Goal: Task Accomplishment & Management: Use online tool/utility

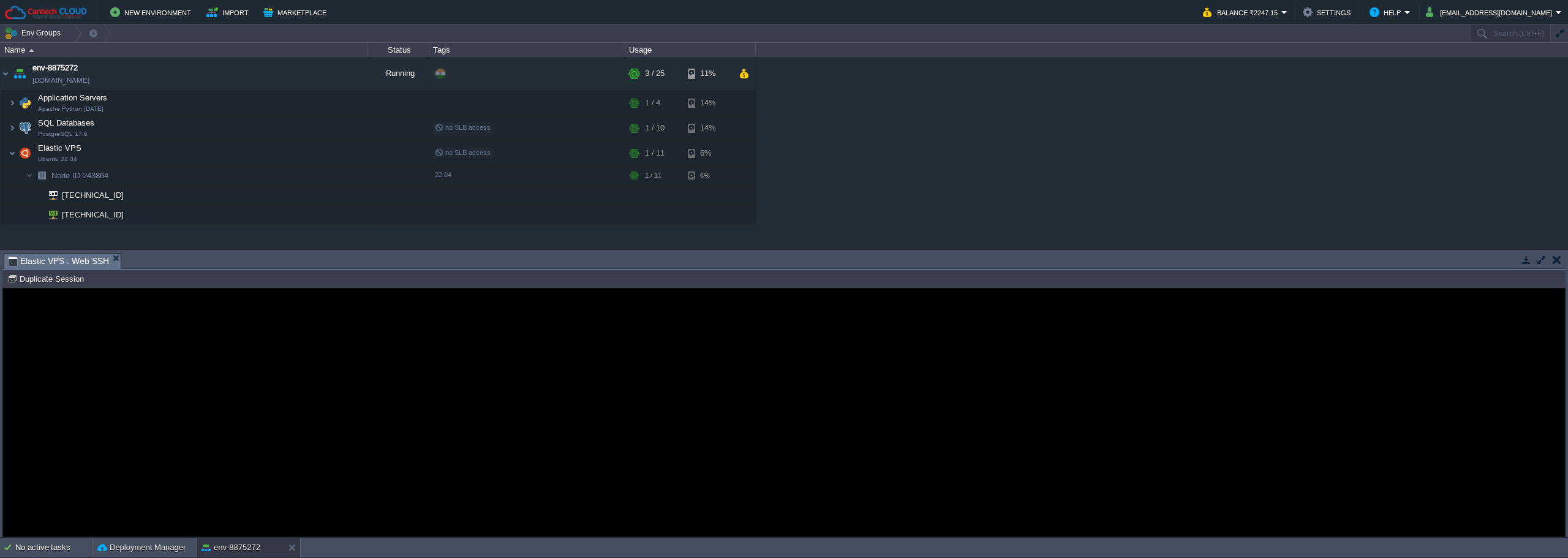
click at [234, 350] on guac-modal "Error An error has occurred and this action cannot be completed. If the problem…" at bounding box center [784, 413] width 1562 height 248
click at [184, 295] on guac-modal "Error An error has occurred and this action cannot be completed. If the problem…" at bounding box center [784, 413] width 1562 height 248
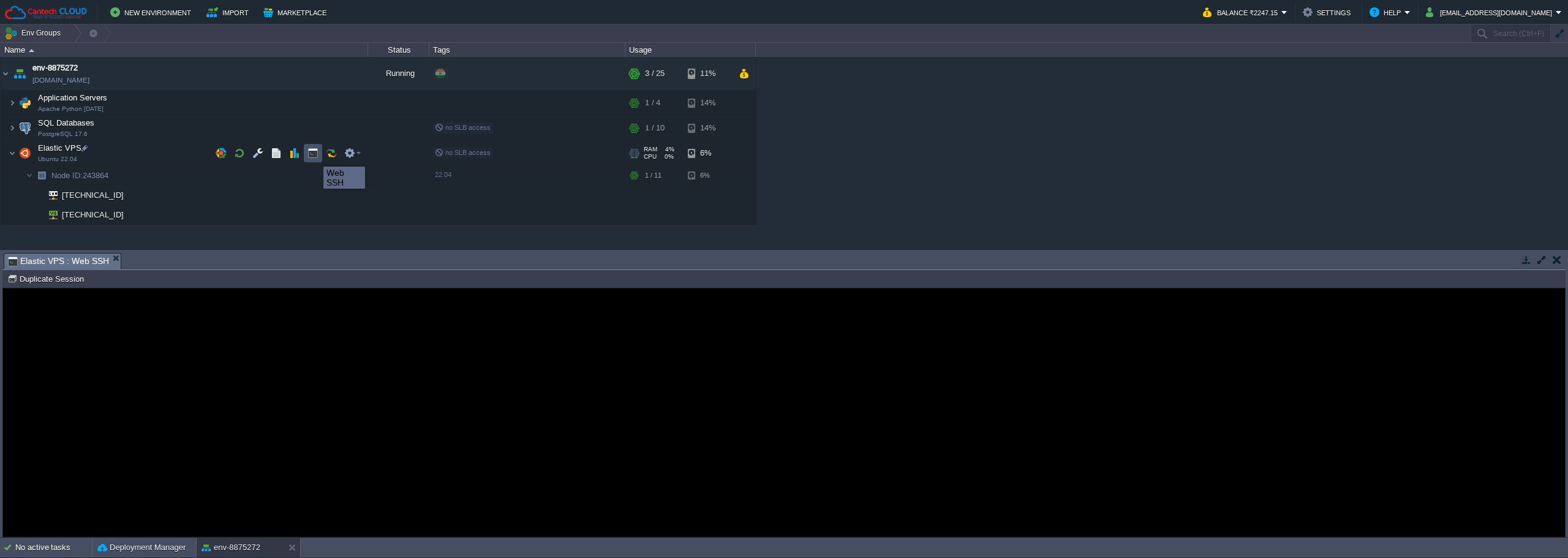
click at [314, 155] on button "button" at bounding box center [313, 153] width 11 height 11
click at [79, 263] on span "Elastic VPS : Web SSH" at bounding box center [58, 261] width 101 height 15
click at [79, 308] on guac-modal "Error An error has occurred and this action cannot be completed. If the problem…" at bounding box center [784, 413] width 1562 height 248
click at [100, 307] on guac-modal "Error An error has occurred and this action cannot be completed. If the problem…" at bounding box center [784, 413] width 1562 height 248
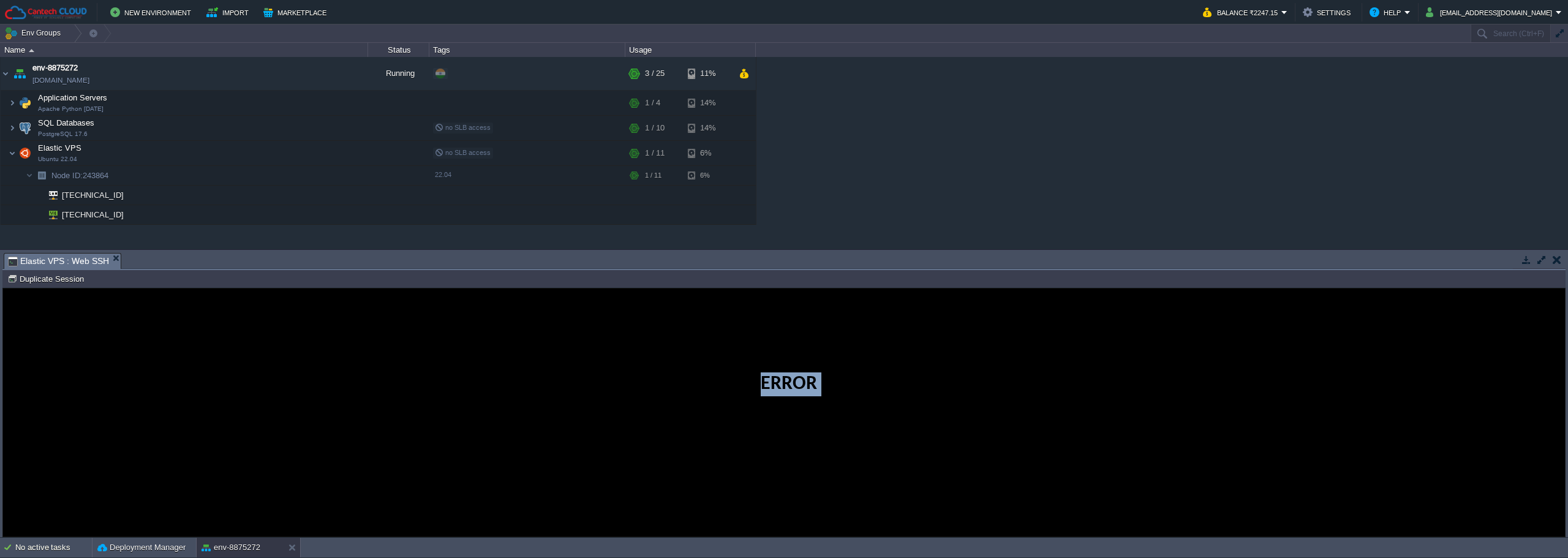
click at [100, 307] on guac-modal "Error An error has occurred and this action cannot be completed. If the problem…" at bounding box center [784, 413] width 1562 height 248
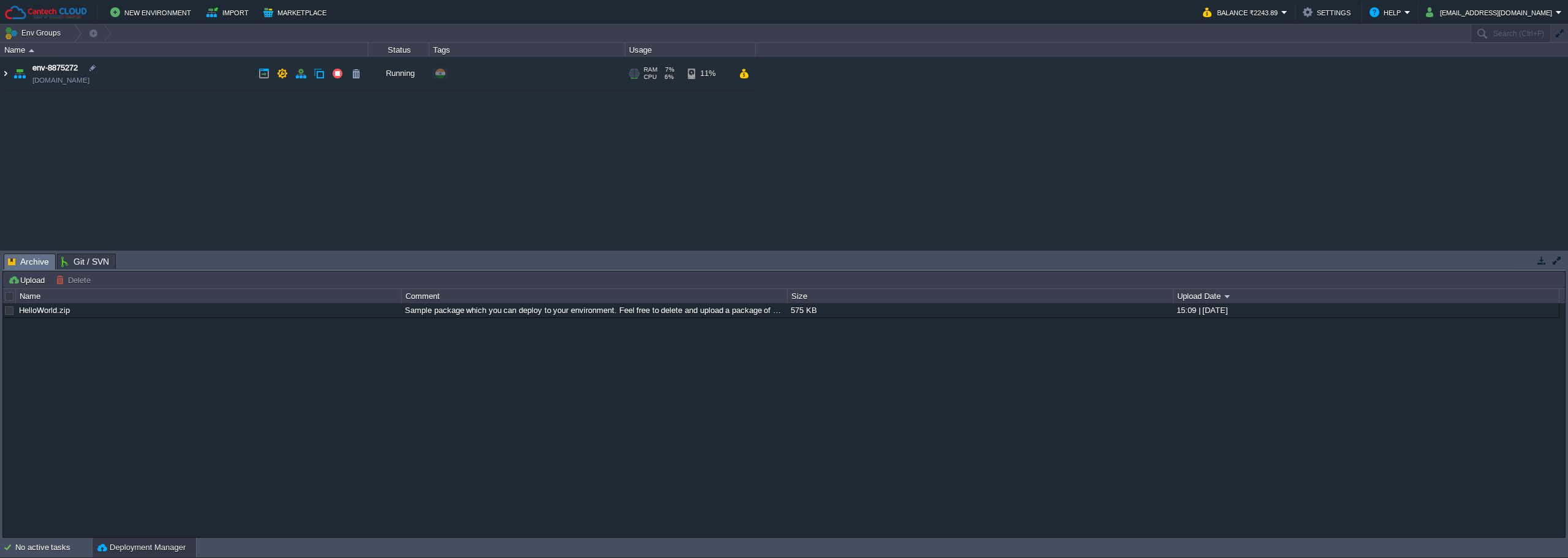
click at [3, 75] on img at bounding box center [6, 73] width 10 height 33
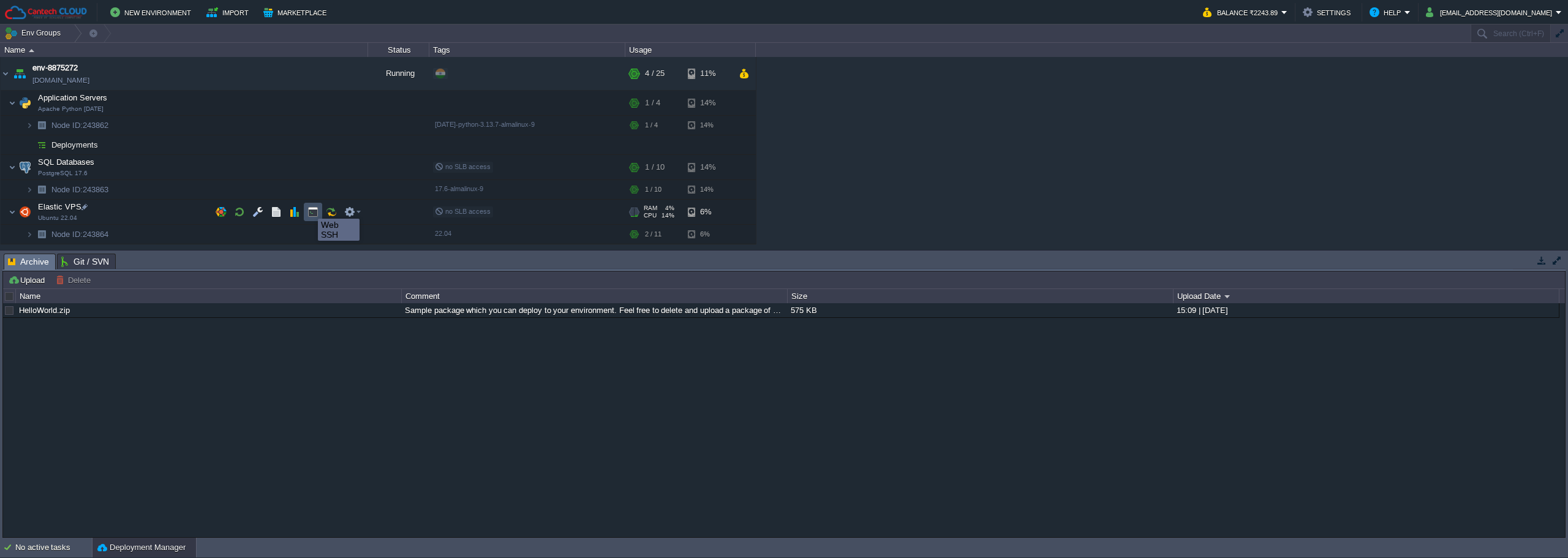
click at [308, 208] on button "button" at bounding box center [313, 212] width 11 height 11
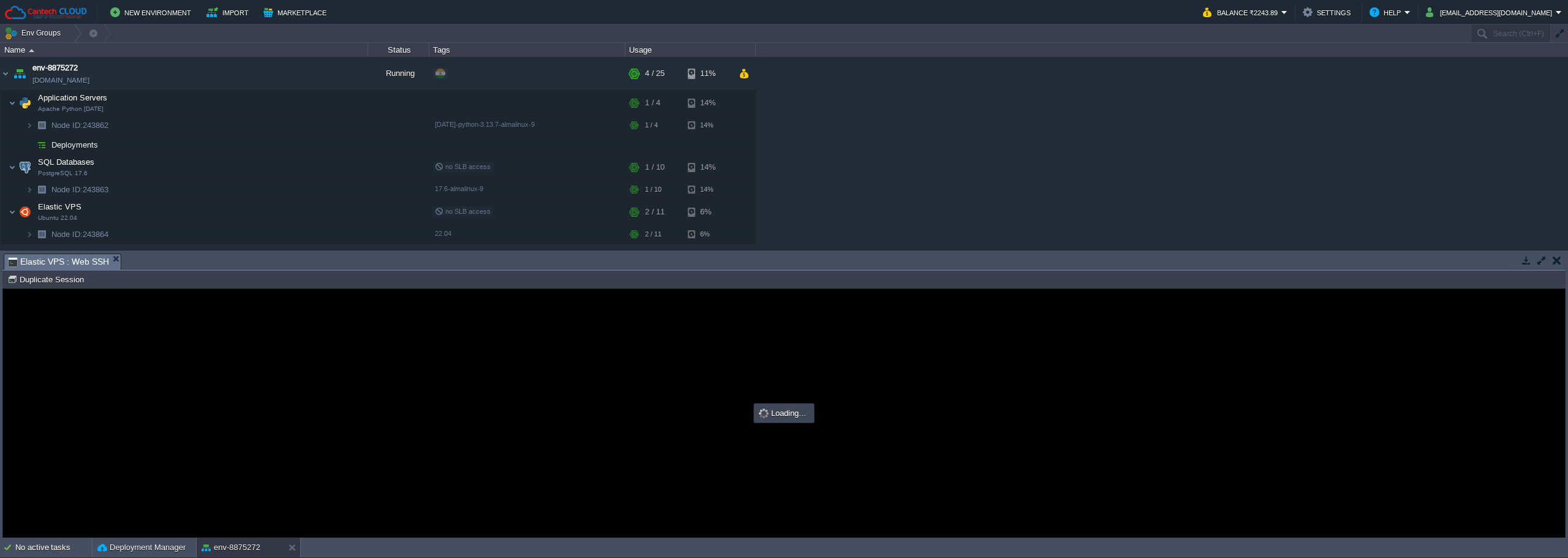
type input "#000000"
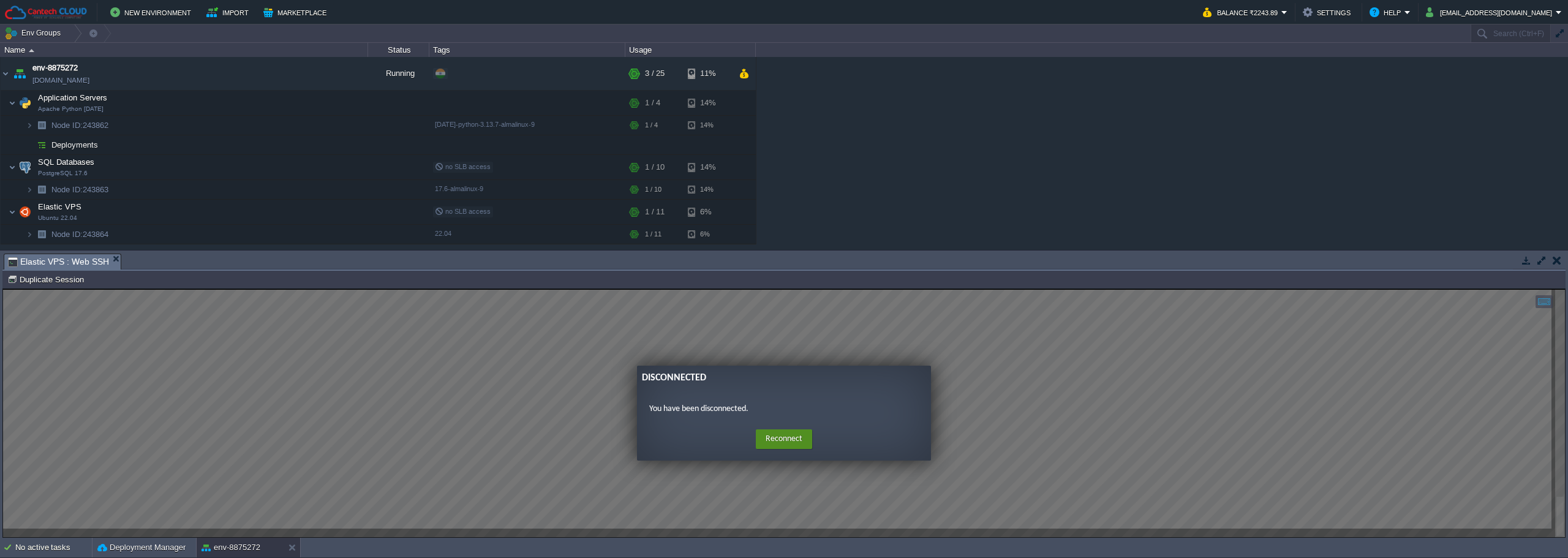
click at [772, 441] on button "Reconnect" at bounding box center [784, 439] width 56 height 19
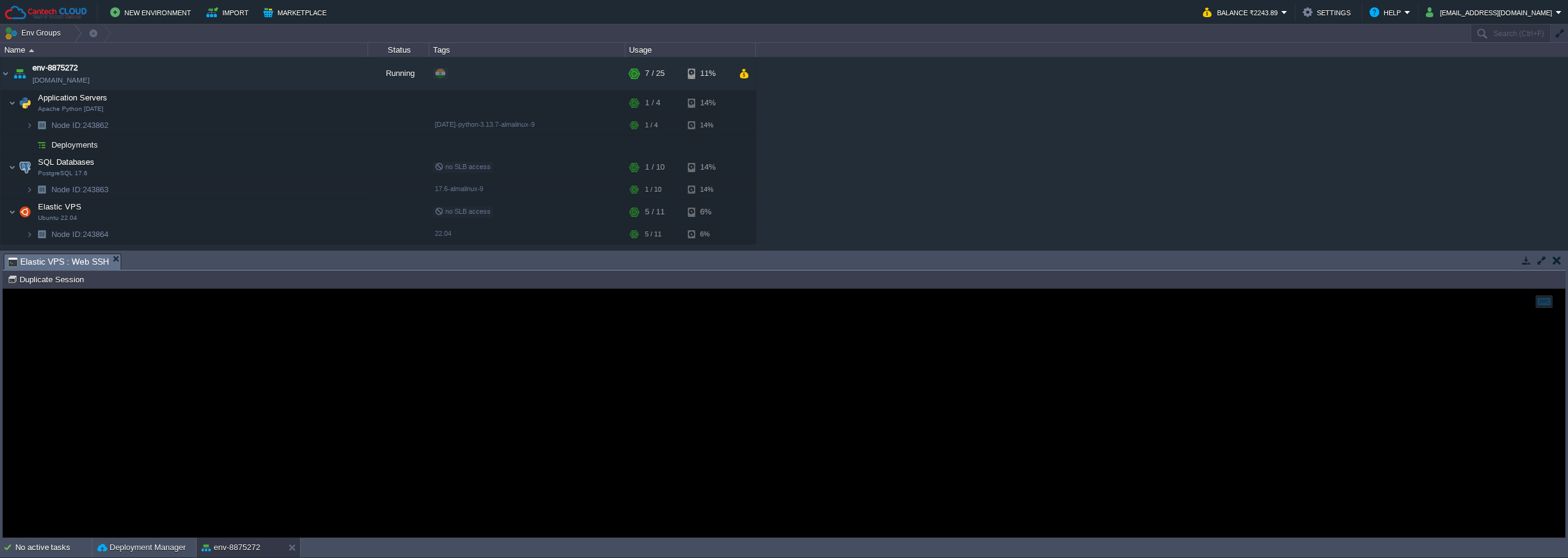
click at [295, 368] on div at bounding box center [784, 413] width 1562 height 248
click at [313, 209] on button "button" at bounding box center [313, 212] width 11 height 11
click at [97, 313] on div at bounding box center [784, 413] width 1562 height 248
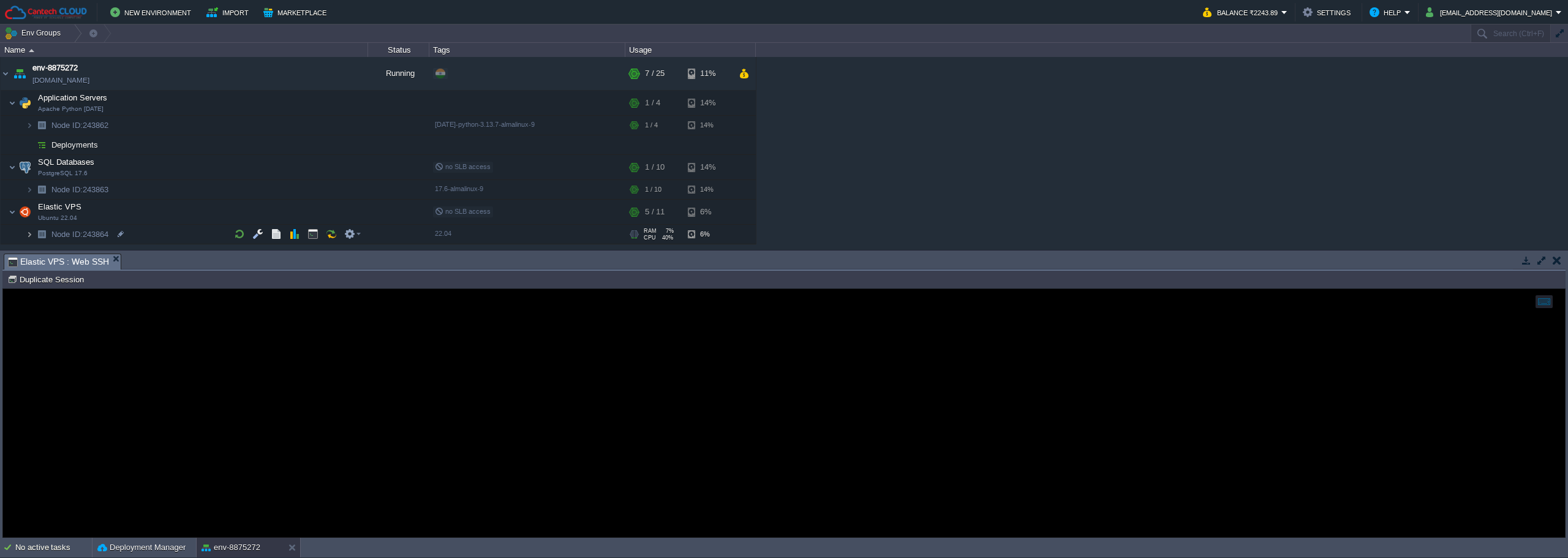
click at [29, 233] on img at bounding box center [29, 234] width 8 height 19
click at [150, 310] on div at bounding box center [784, 413] width 1562 height 248
click at [314, 210] on button "button" at bounding box center [313, 212] width 11 height 11
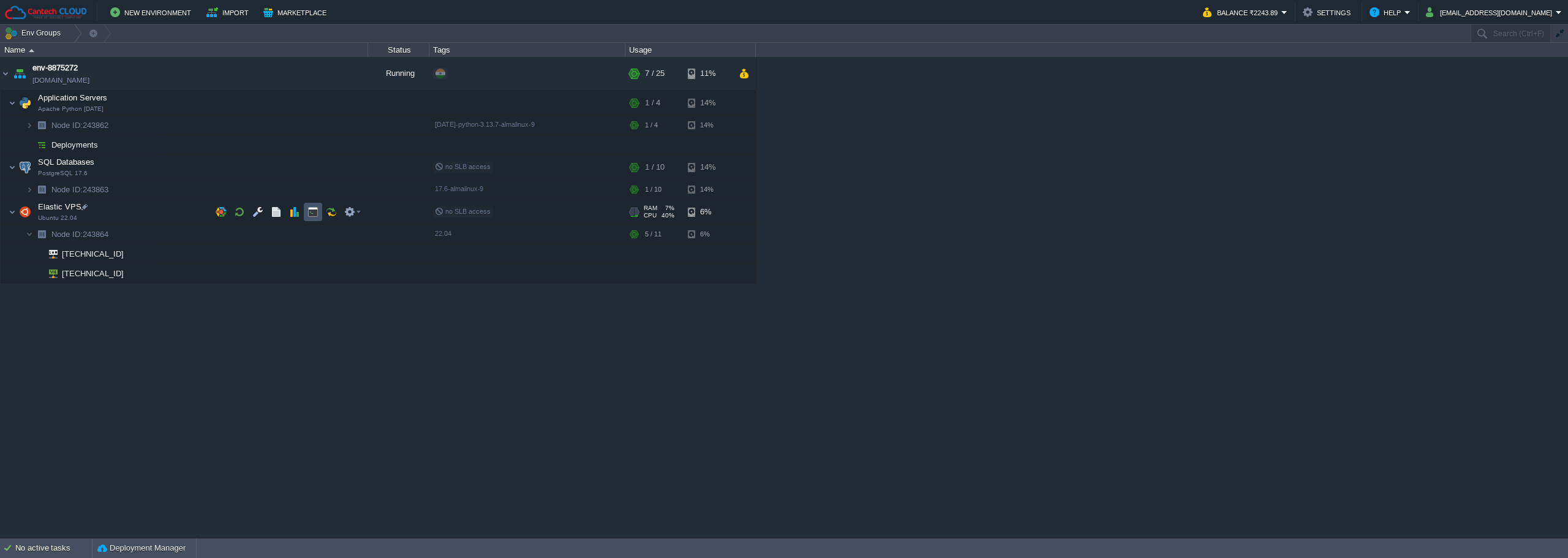
click at [311, 209] on button "button" at bounding box center [313, 212] width 11 height 11
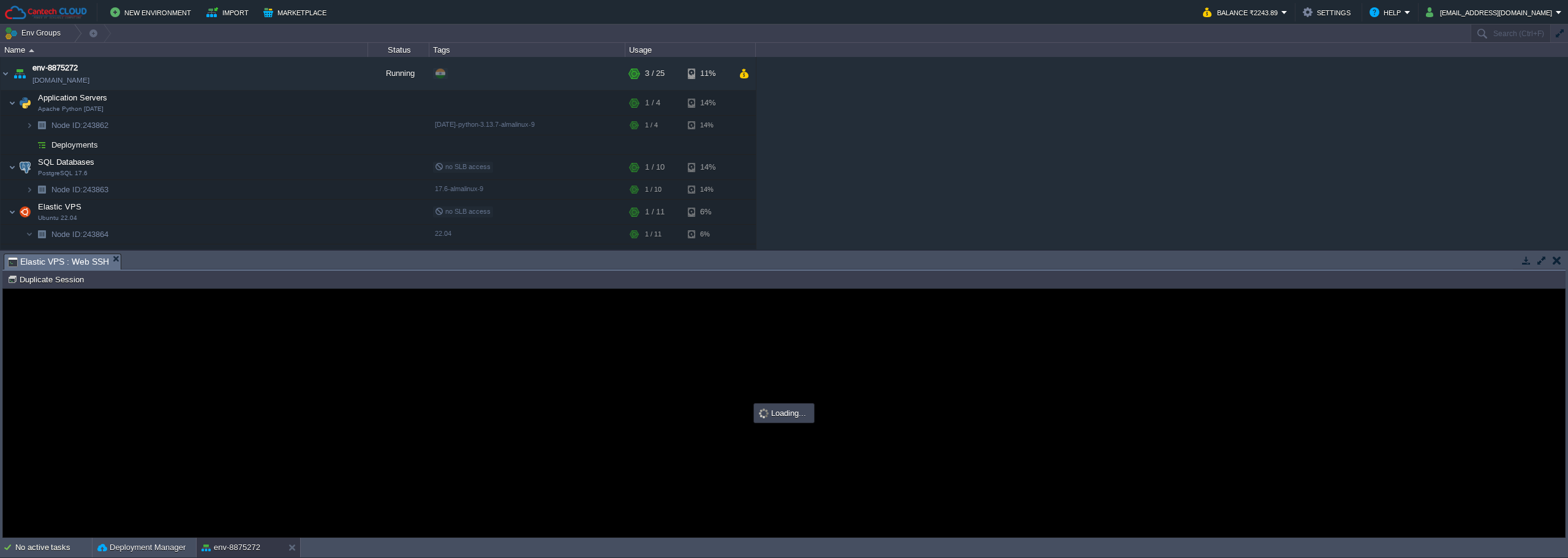
type input "#000000"
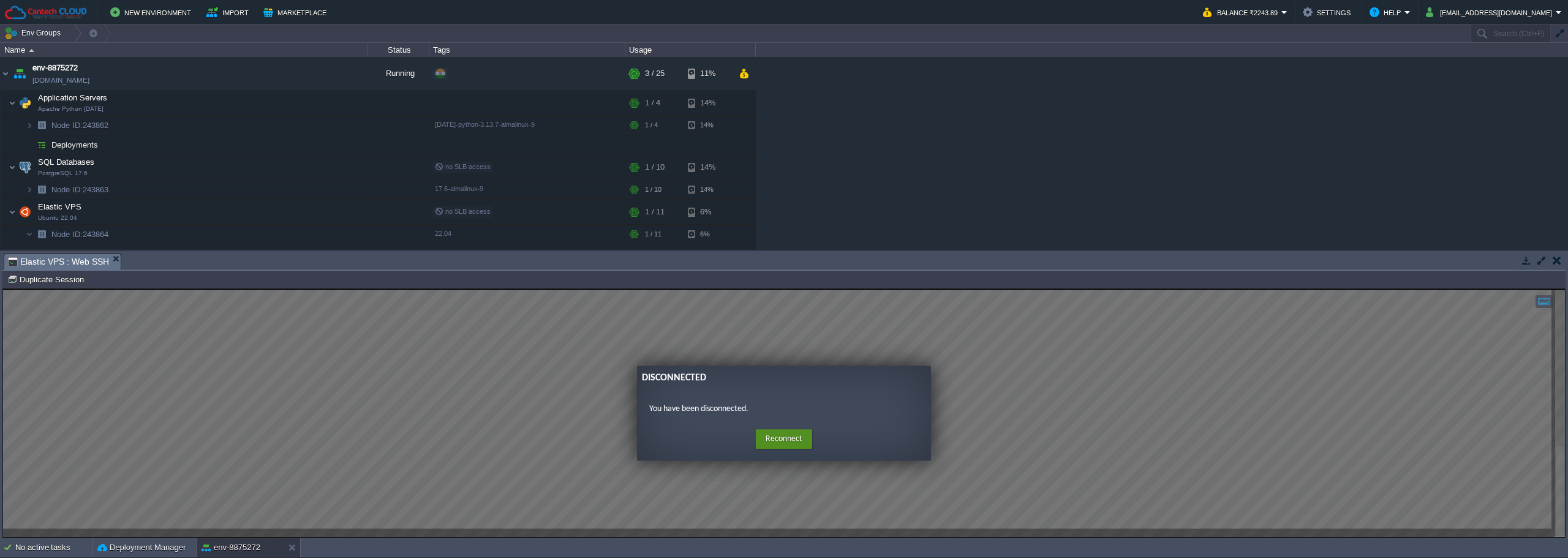
click at [762, 440] on button "Reconnect" at bounding box center [784, 439] width 56 height 19
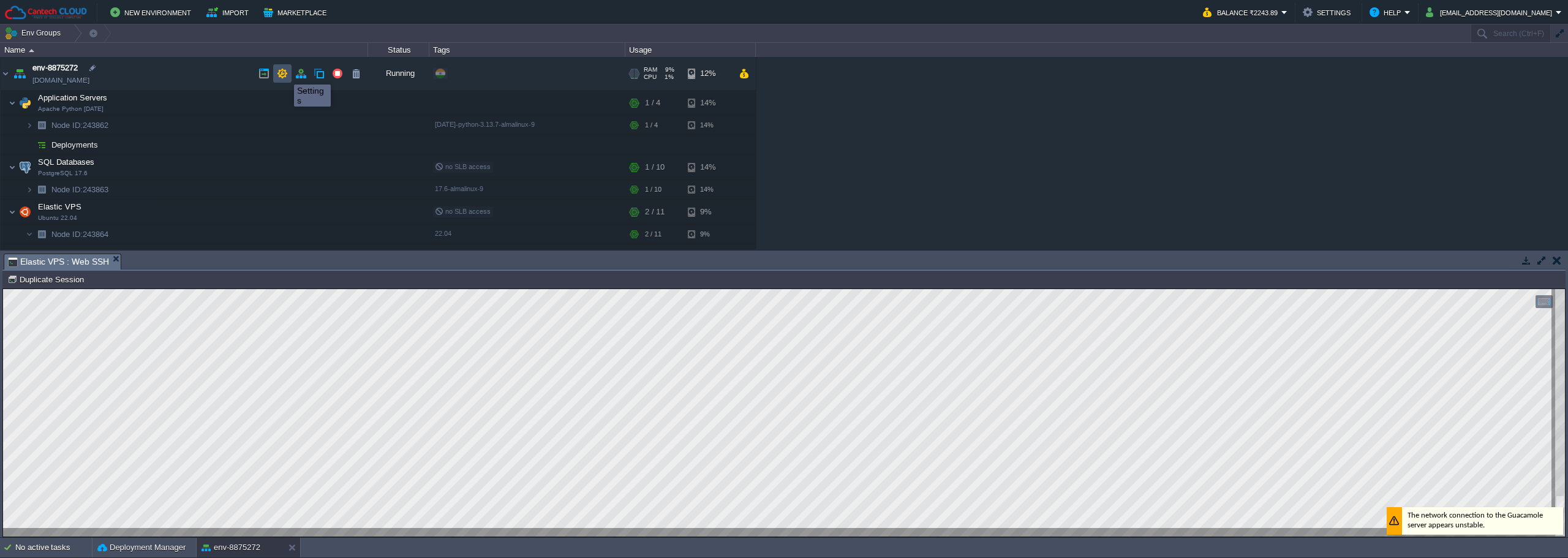
click at [283, 73] on button "button" at bounding box center [283, 73] width 11 height 11
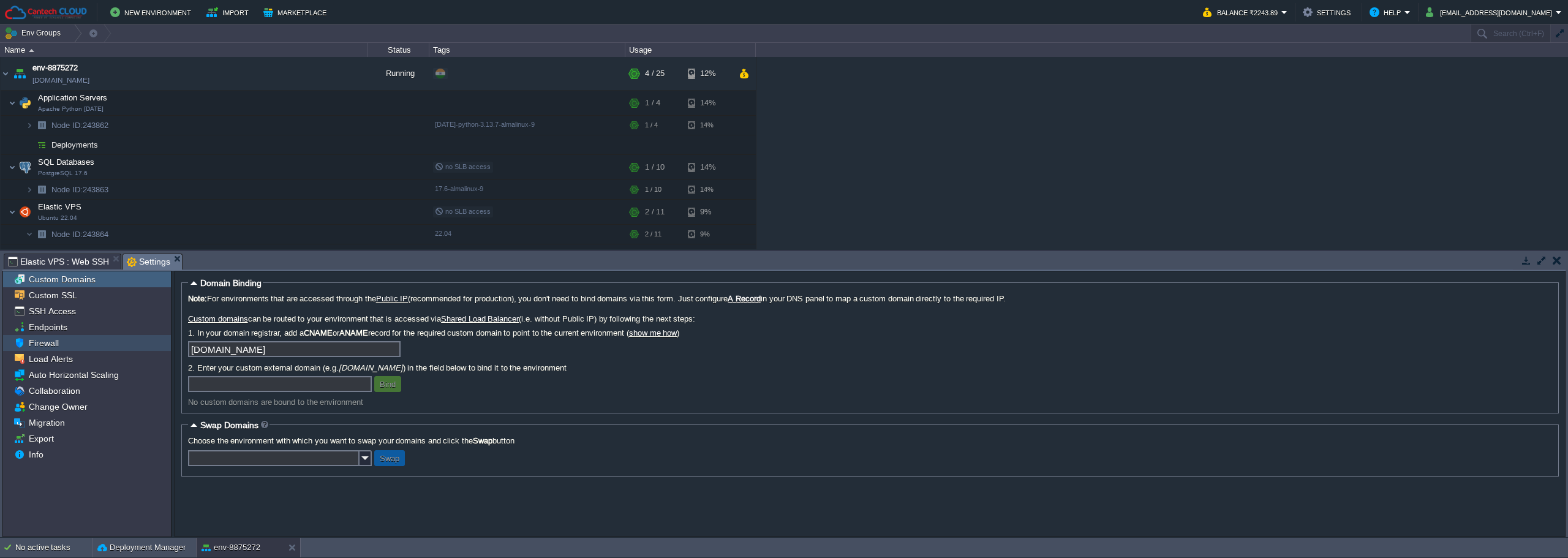
click at [44, 345] on span "Firewall" at bounding box center [43, 343] width 34 height 11
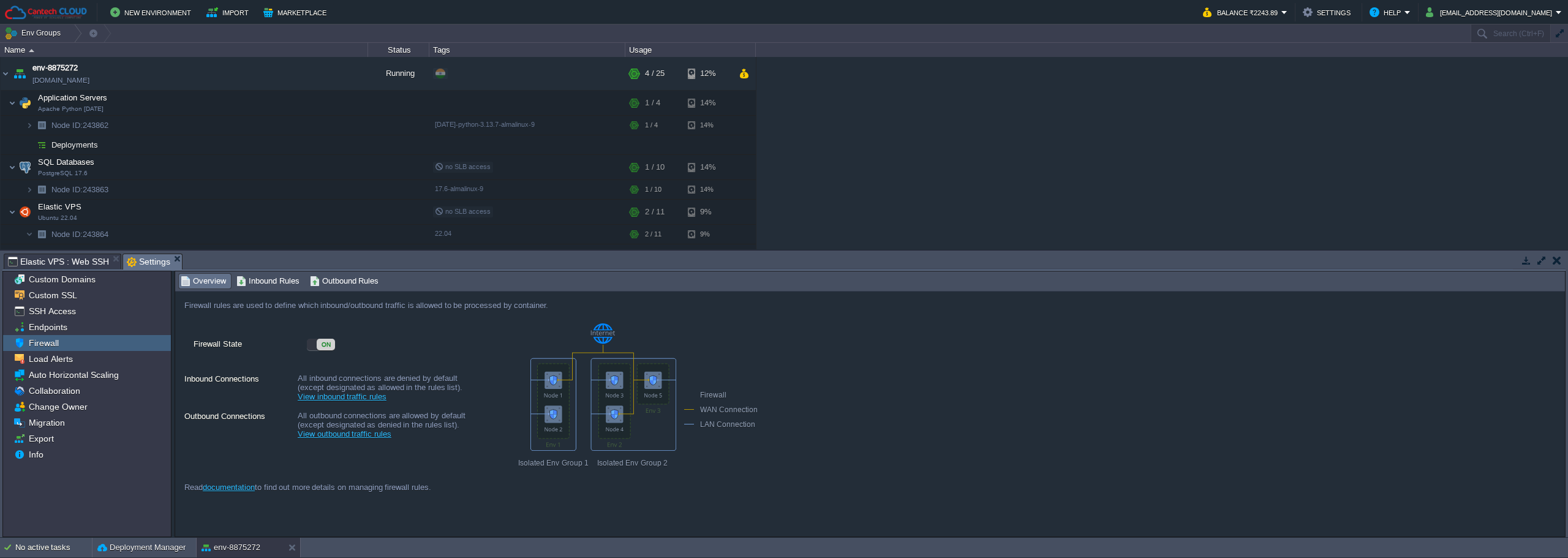
click at [325, 399] on link "View inbound traffic rules" at bounding box center [342, 396] width 89 height 9
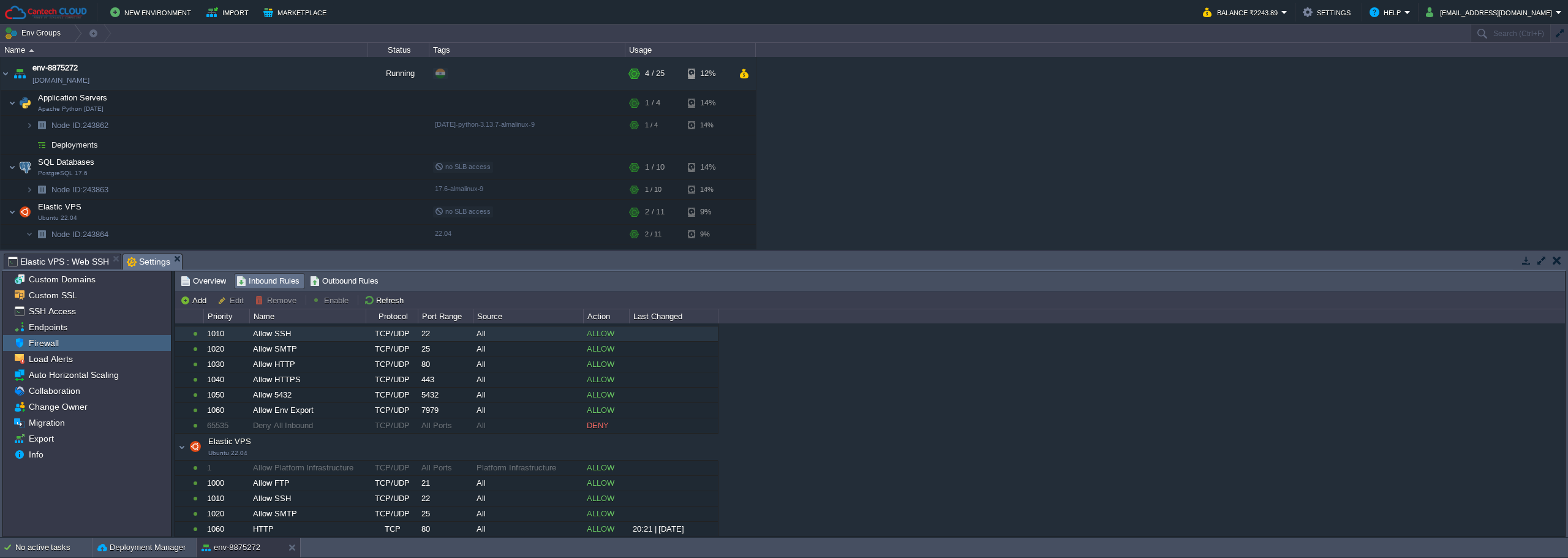
scroll to position [221, 0]
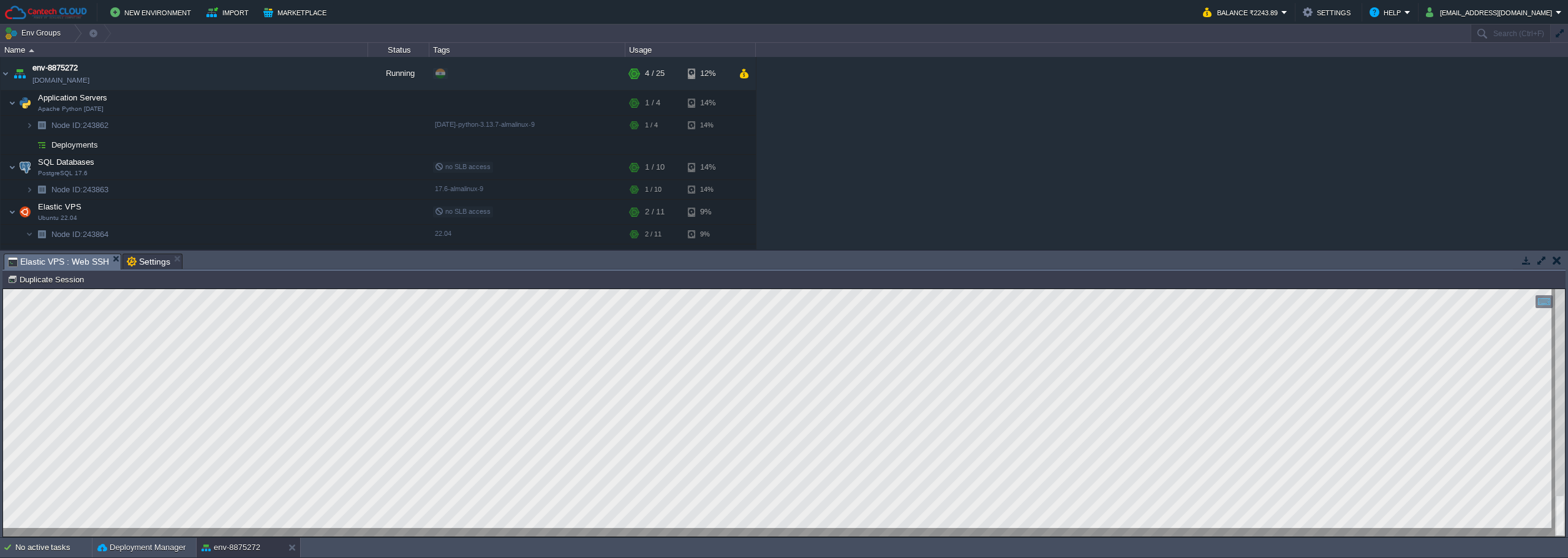
click at [81, 266] on span "Elastic VPS : Web SSH" at bounding box center [58, 261] width 101 height 15
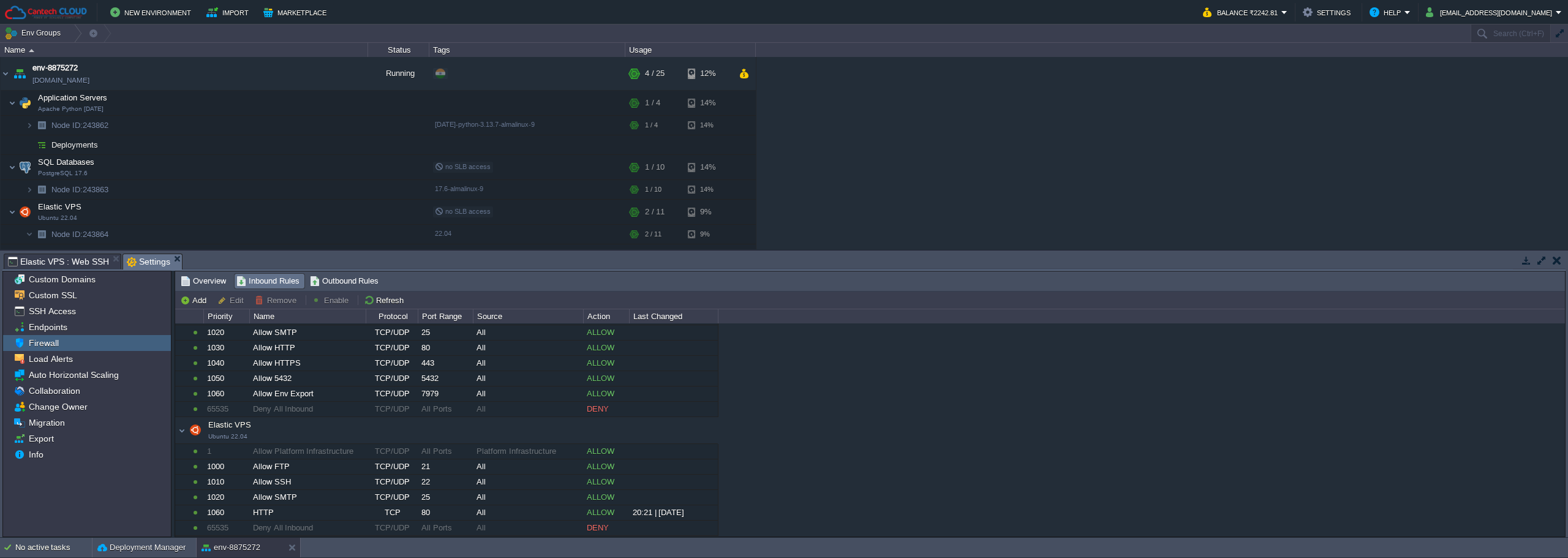
click at [148, 261] on span "Settings" at bounding box center [148, 261] width 43 height 15
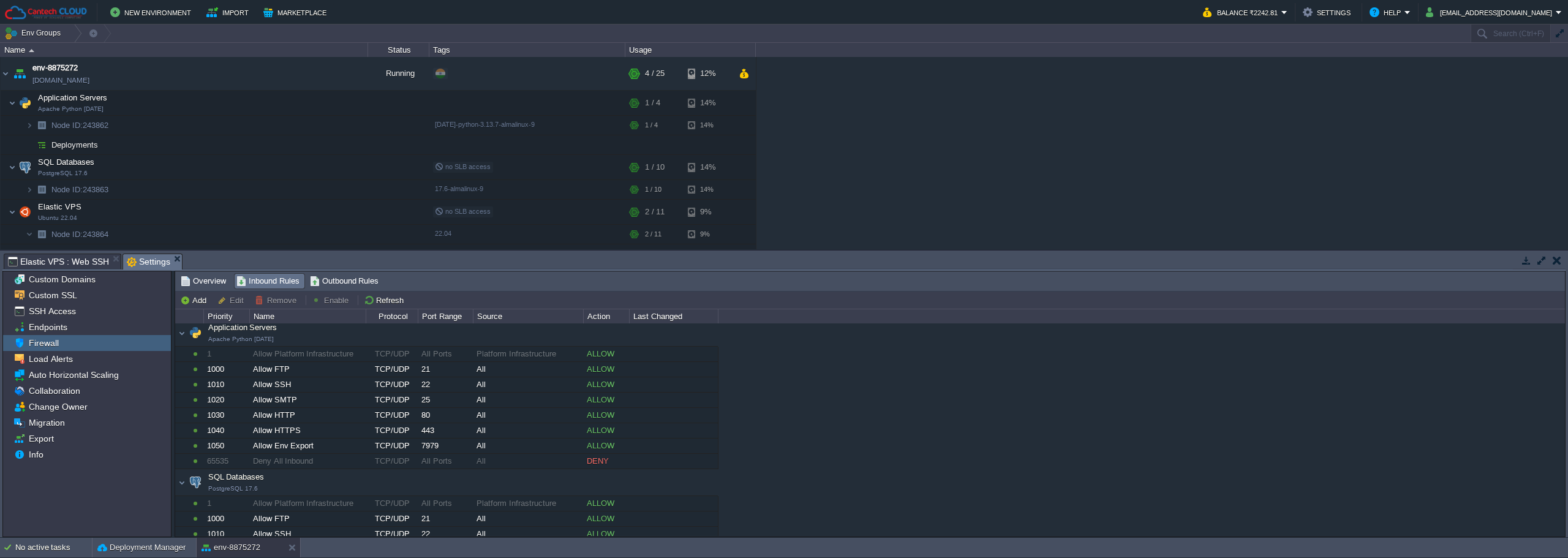
scroll to position [0, 0]
click at [30, 127] on img at bounding box center [29, 125] width 8 height 19
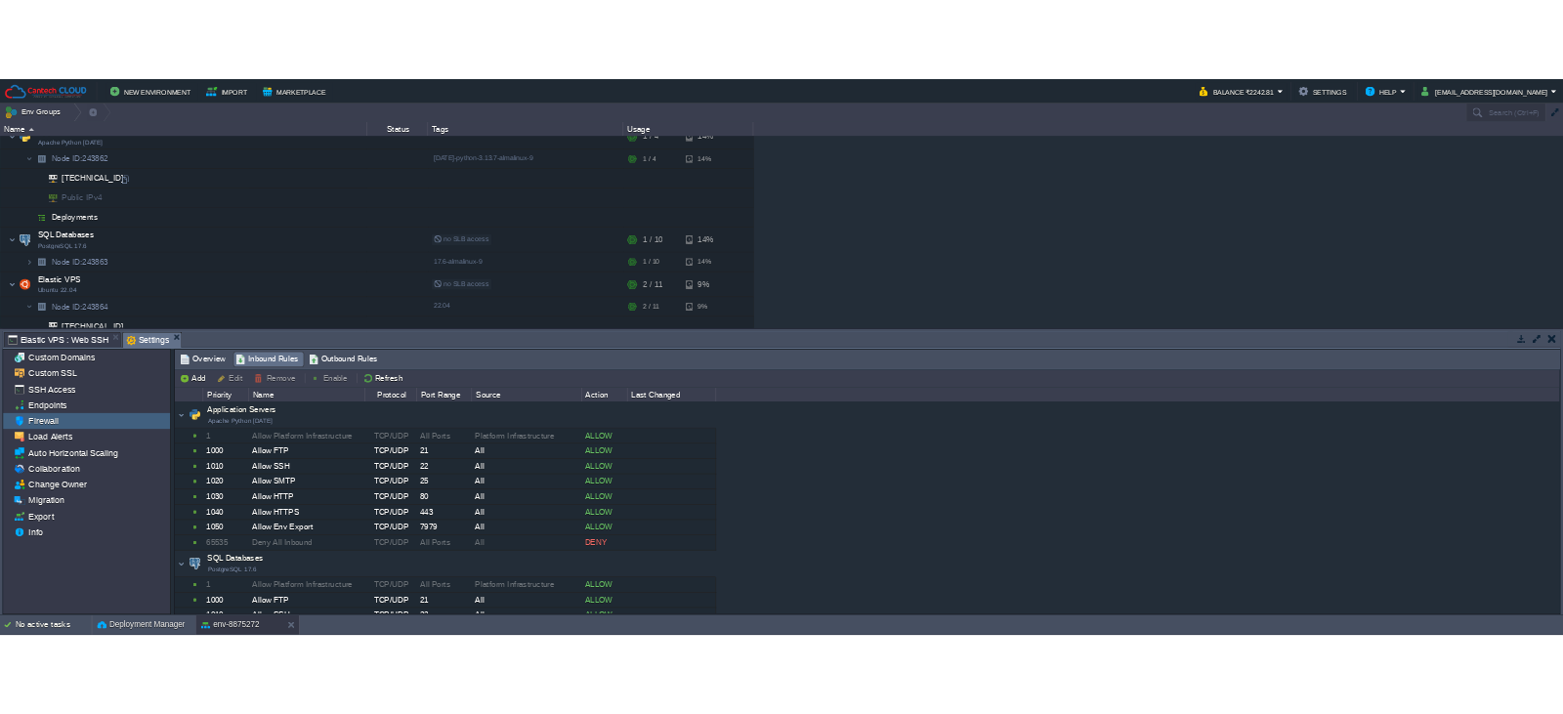
scroll to position [117, 0]
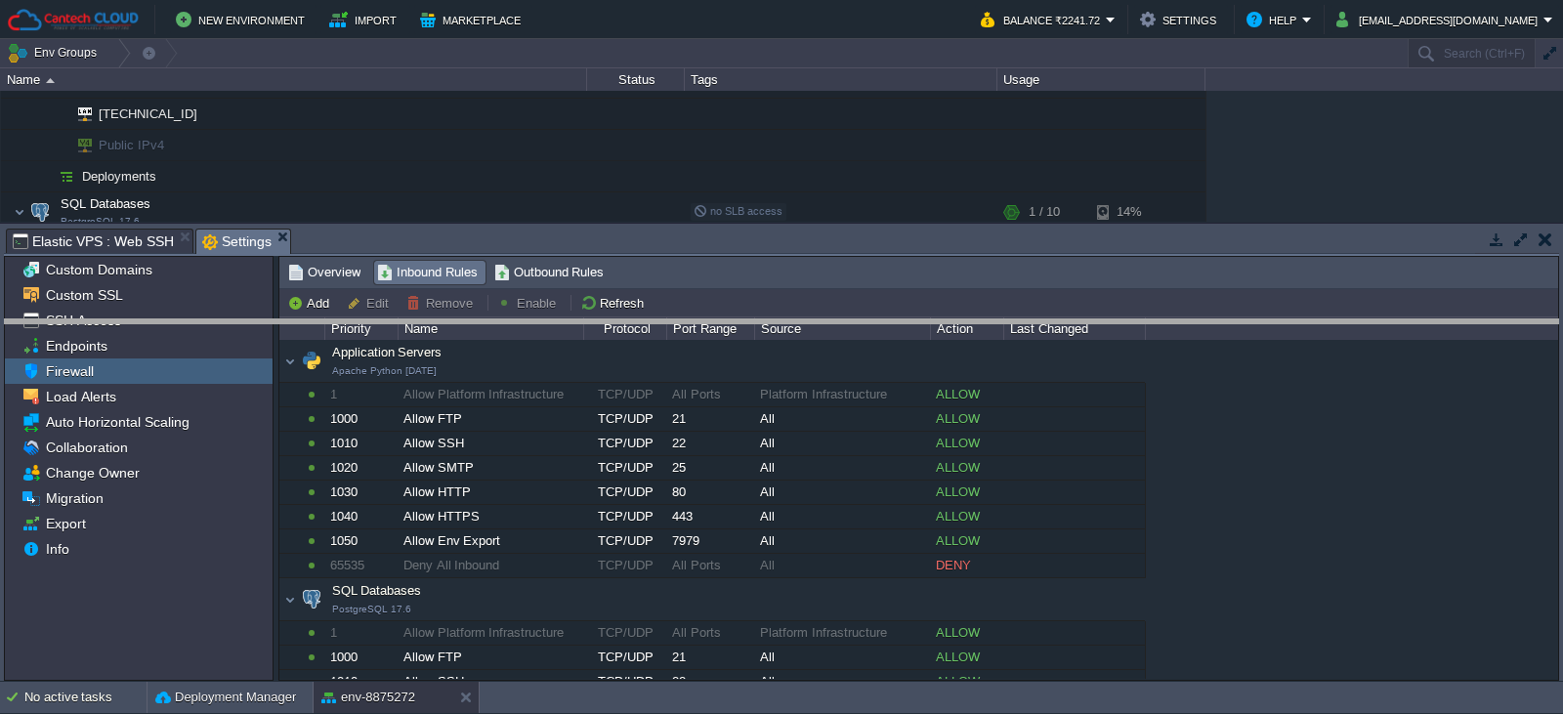
drag, startPoint x: 532, startPoint y: 232, endPoint x: 521, endPoint y: 322, distance: 91.6
click at [521, 322] on body "New Environment Import Marketplace Bonus ₹0.00 Upgrade Account Balance ₹2241.72…" at bounding box center [781, 357] width 1563 height 714
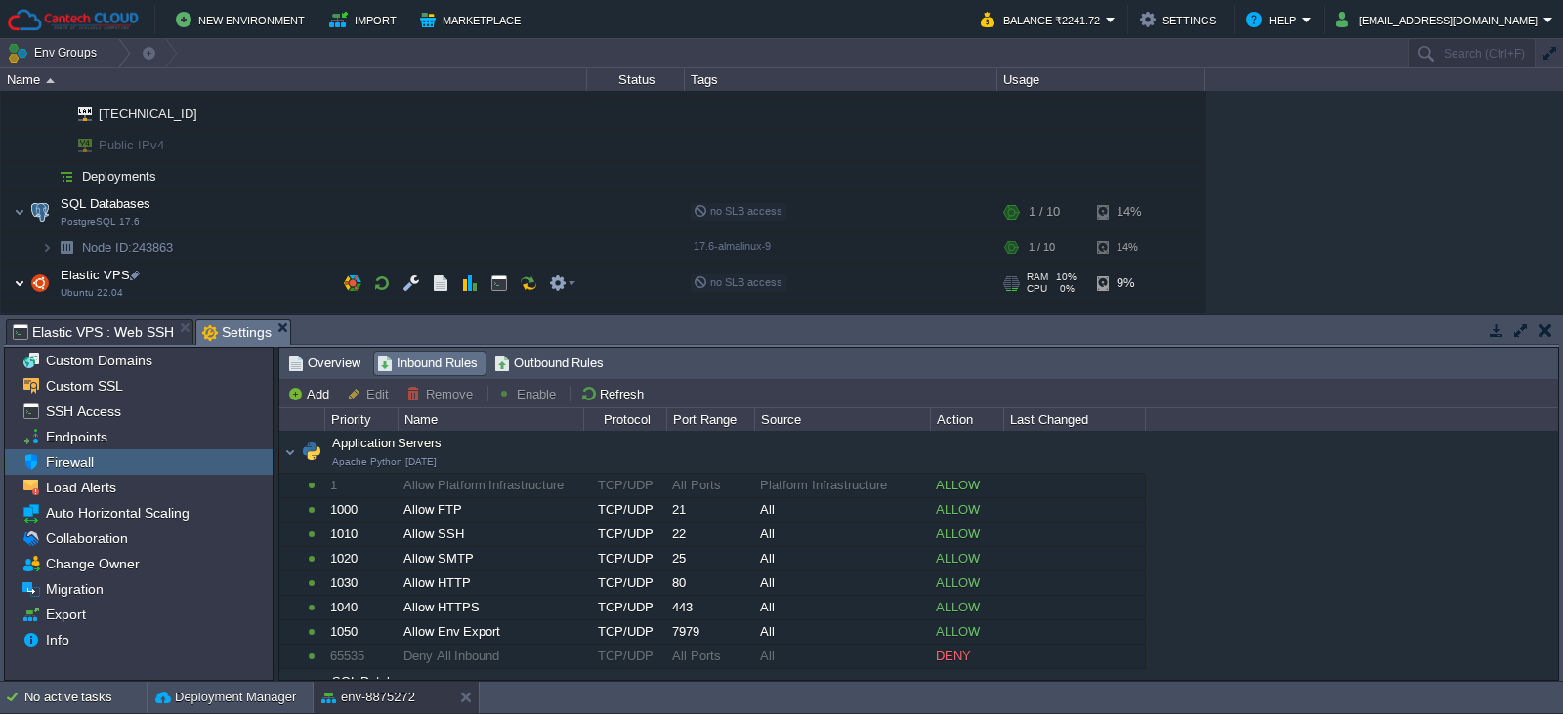
click at [19, 279] on img at bounding box center [20, 283] width 12 height 39
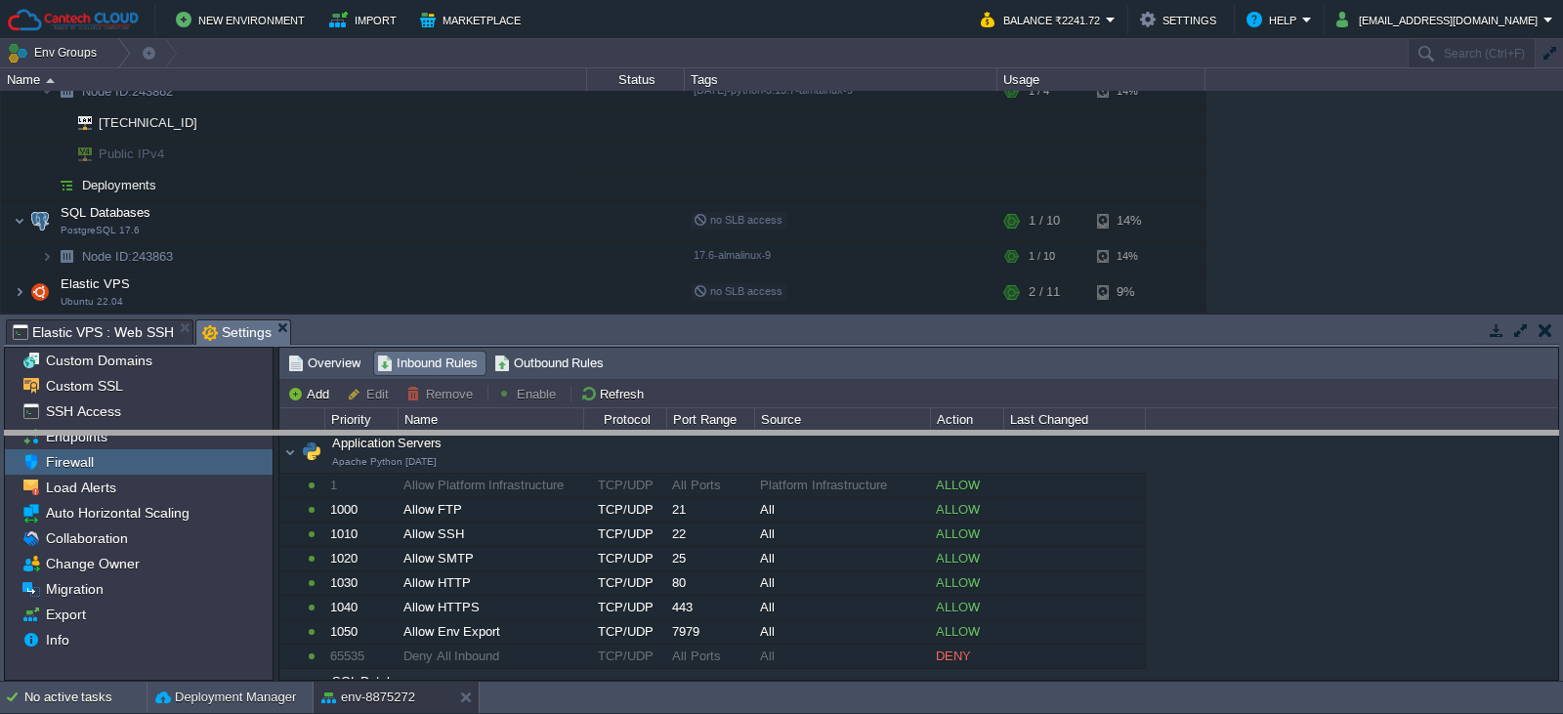
drag, startPoint x: 313, startPoint y: 322, endPoint x: 309, endPoint y: 434, distance: 111.4
click at [309, 434] on body "New Environment Import Marketplace Bonus ₹0.00 Upgrade Account Balance ₹2241.72…" at bounding box center [781, 357] width 1563 height 714
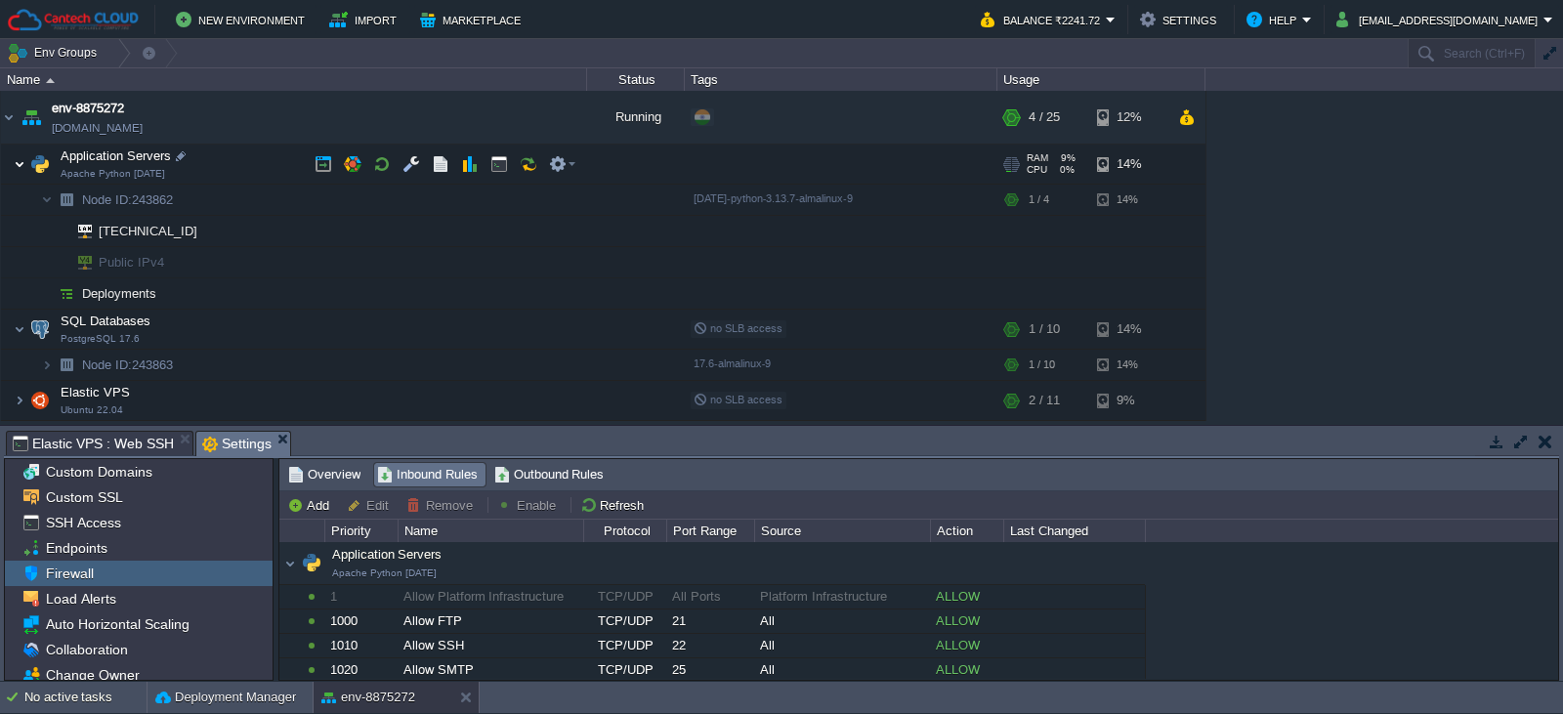
click at [20, 172] on img at bounding box center [20, 164] width 12 height 39
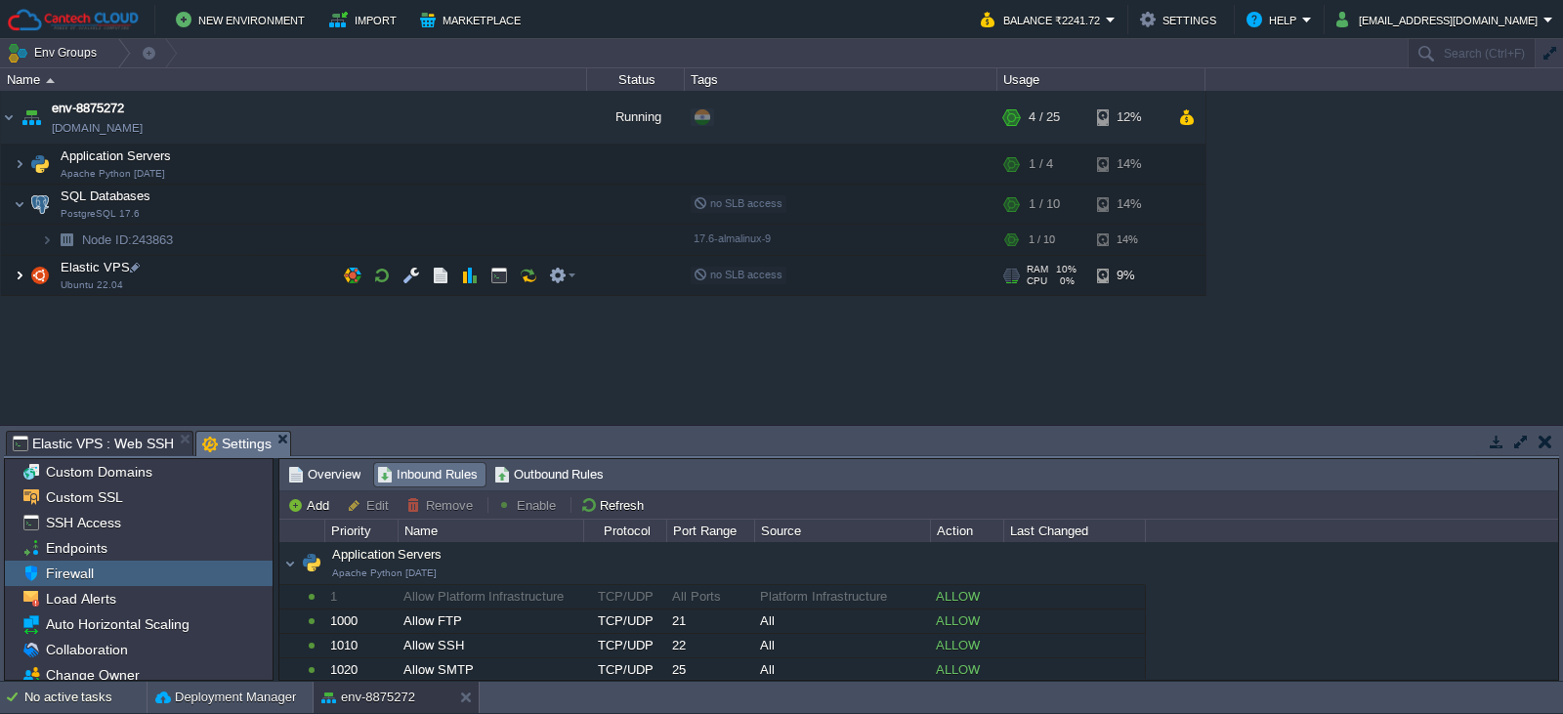
click at [15, 276] on img at bounding box center [20, 275] width 12 height 39
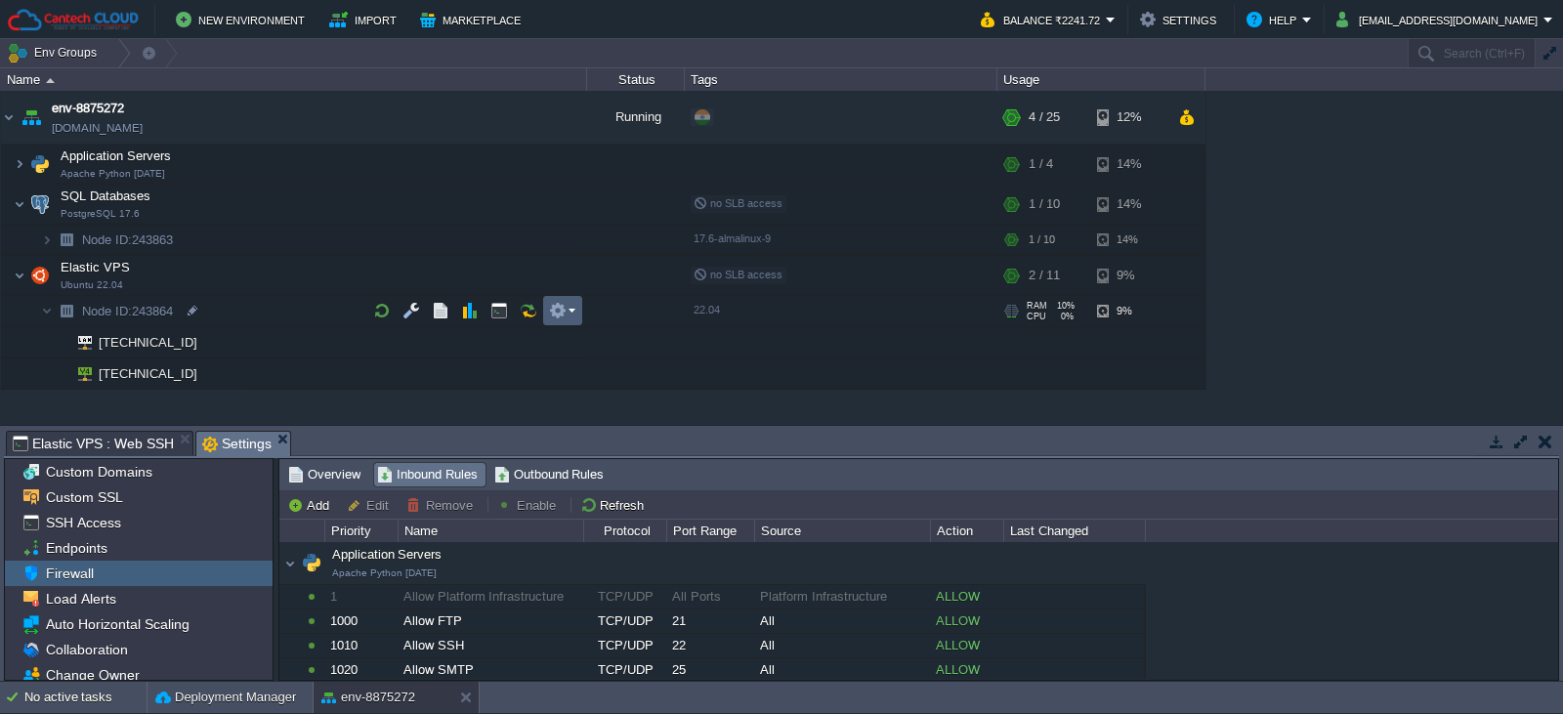
click at [568, 304] on em at bounding box center [562, 311] width 26 height 18
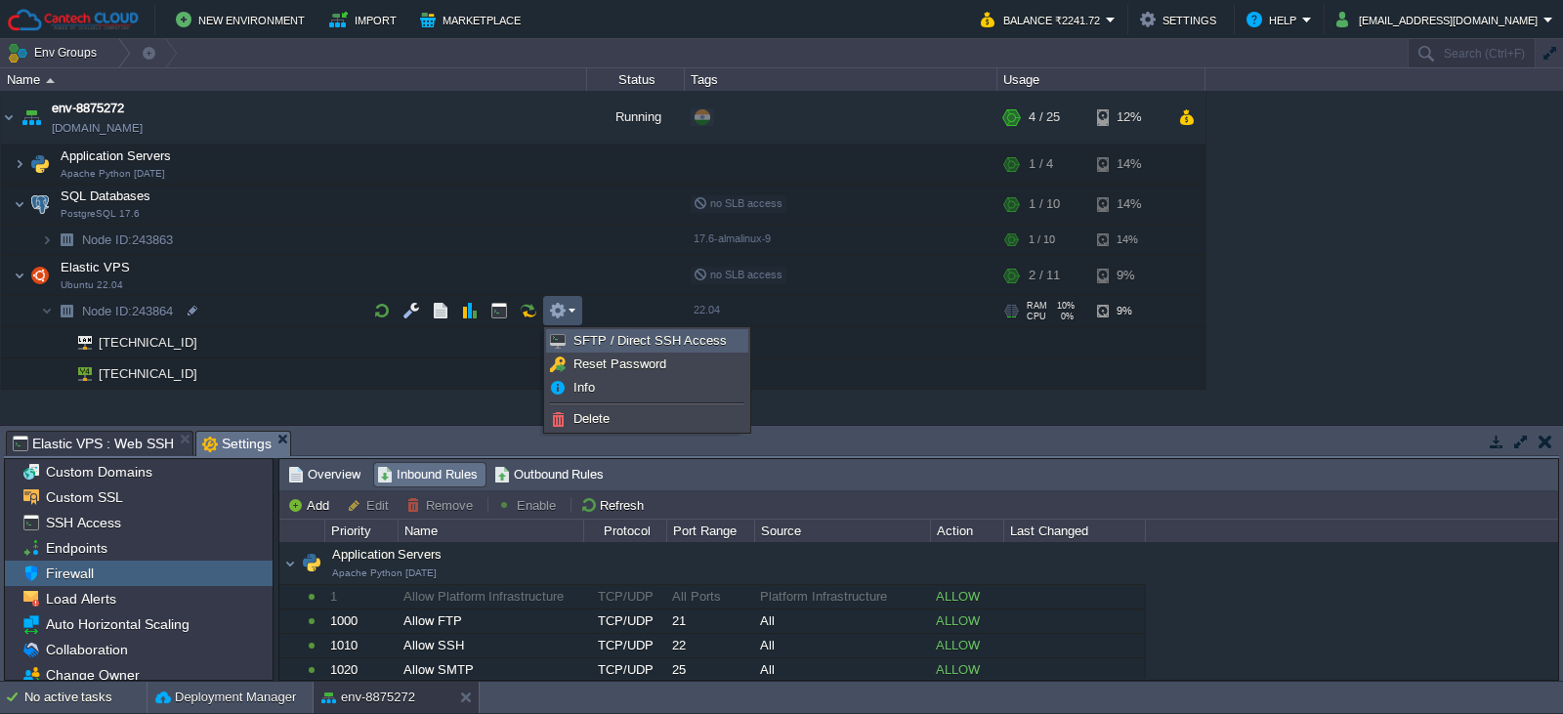
click at [623, 339] on span "SFTP / Direct SSH Access" at bounding box center [649, 340] width 153 height 15
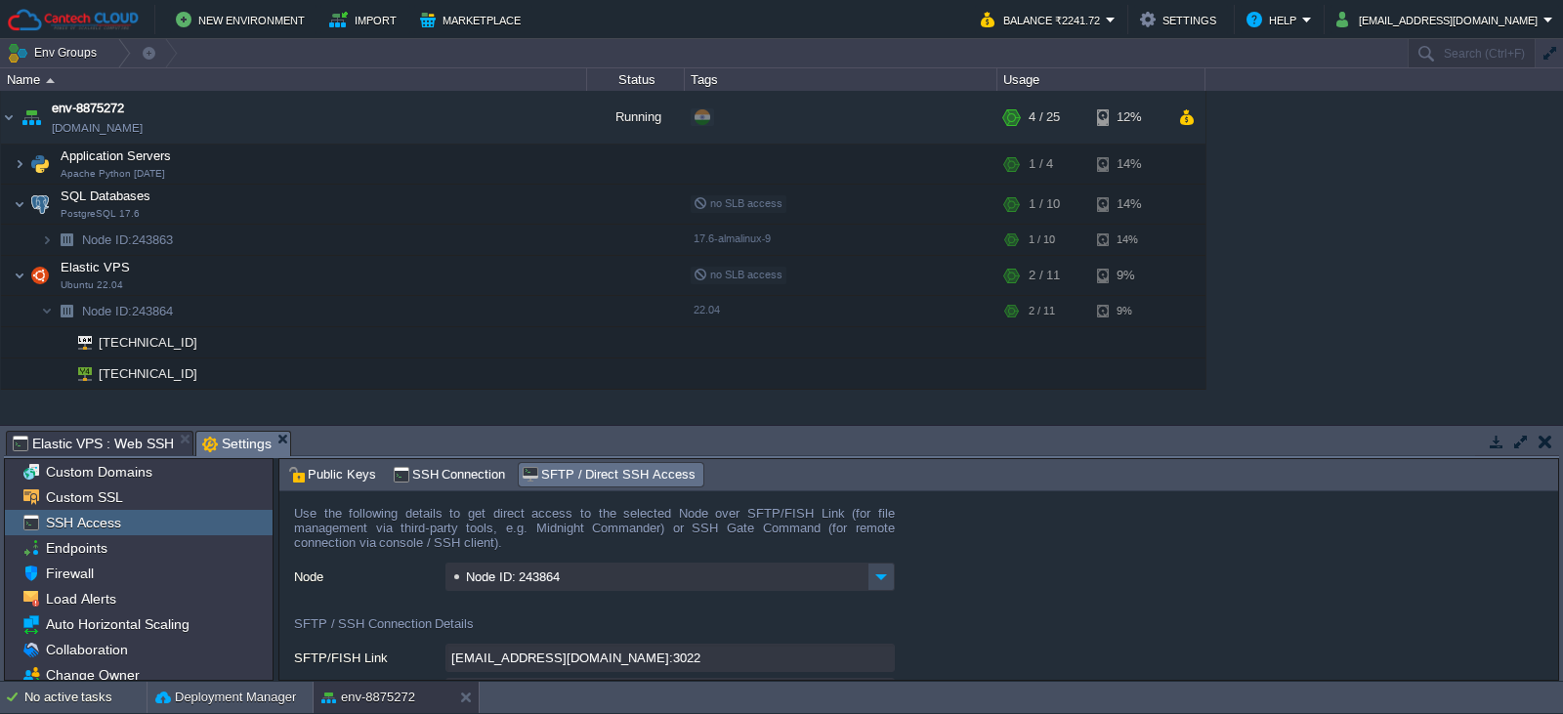
drag, startPoint x: 1559, startPoint y: 530, endPoint x: 1562, endPoint y: 563, distance: 32.4
click at [1562, 563] on div "Tasks Activity Log Archive Git / SVN Elastic VPS : Web SSH Settings Upload Dele…" at bounding box center [781, 553] width 1563 height 255
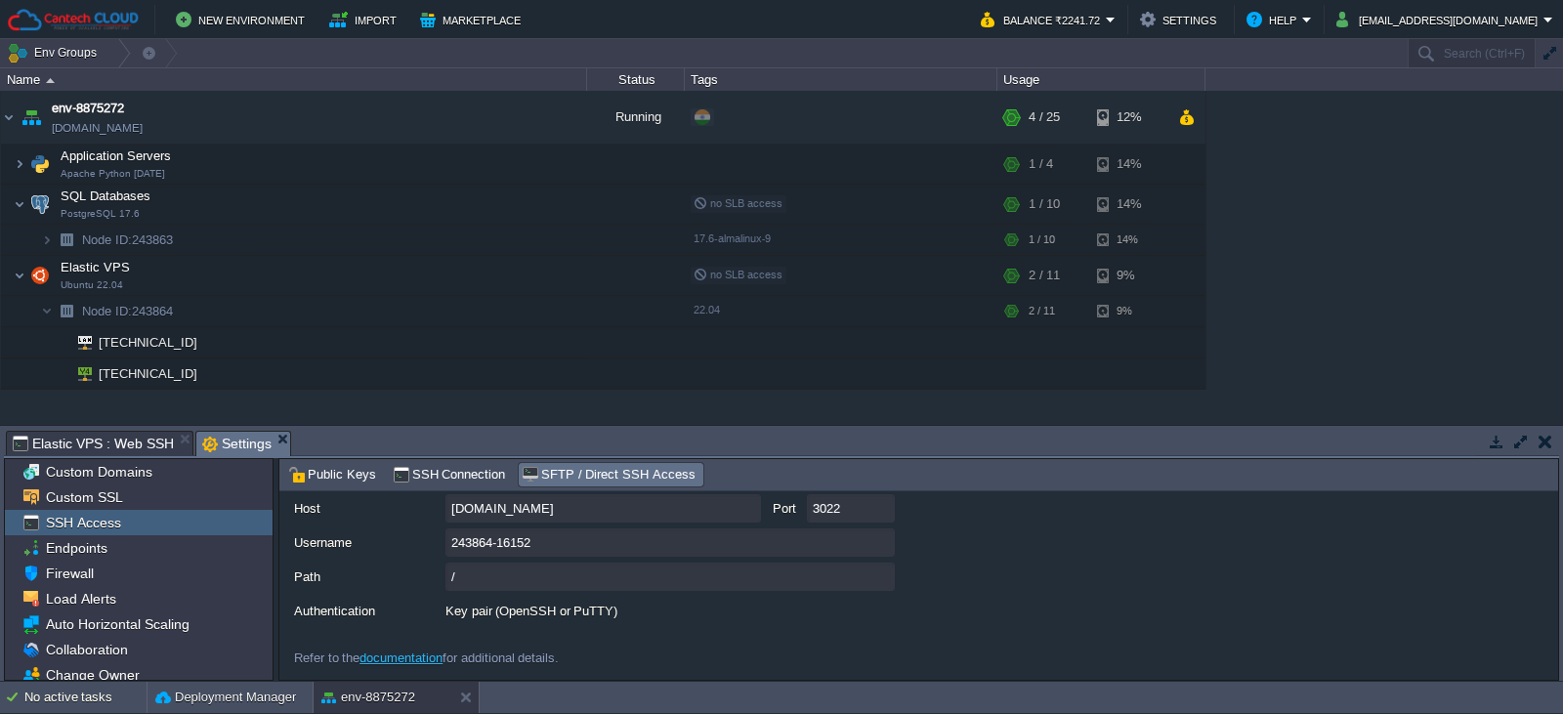
scroll to position [242, 0]
click at [418, 658] on link "documentation" at bounding box center [401, 658] width 83 height 15
